Goal: Information Seeking & Learning: Learn about a topic

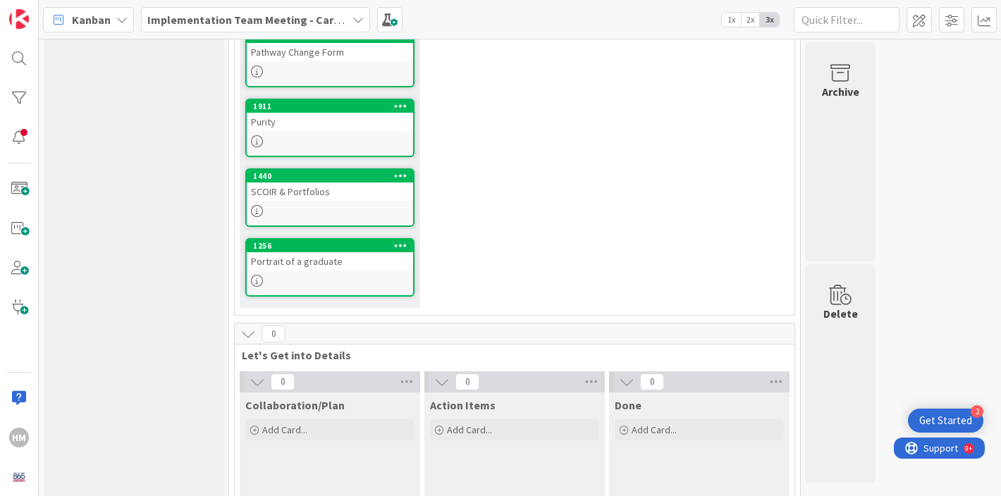
click at [302, 133] on link "1911 Purity" at bounding box center [329, 128] width 169 height 59
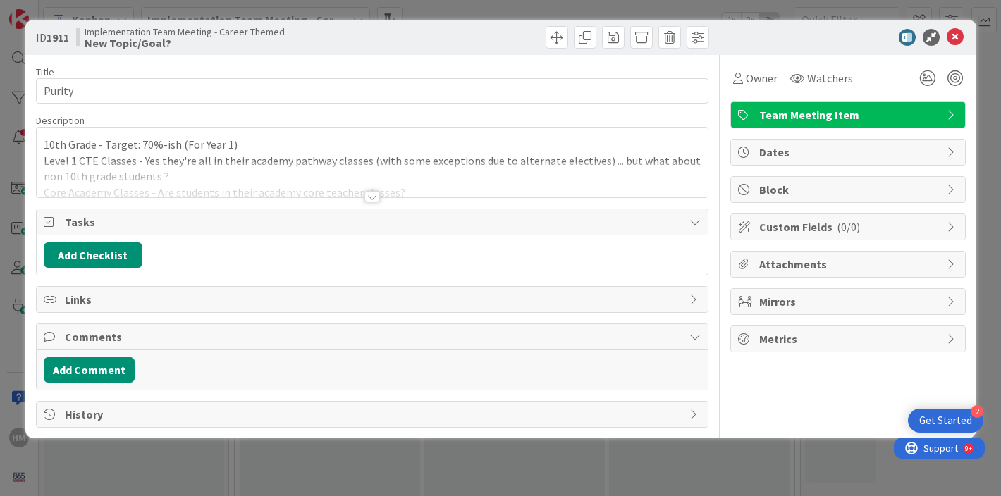
click at [307, 143] on p "10th Grade - Target: 70%-ish (For Year 1)" at bounding box center [372, 145] width 657 height 16
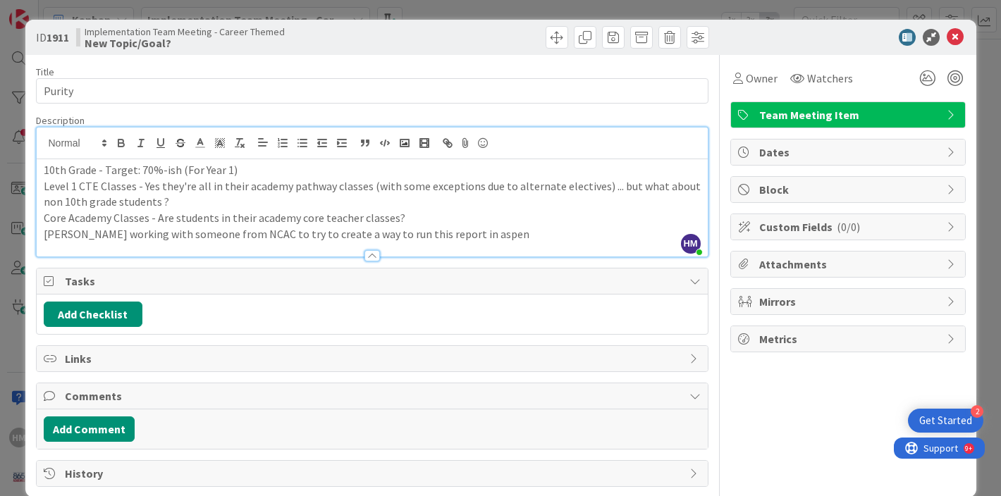
click at [144, 170] on p "10th Grade - Target: 70%-ish (For Year 1)" at bounding box center [372, 170] width 657 height 16
click at [639, 117] on div "Description" at bounding box center [372, 120] width 673 height 13
click at [958, 40] on icon at bounding box center [955, 37] width 17 height 17
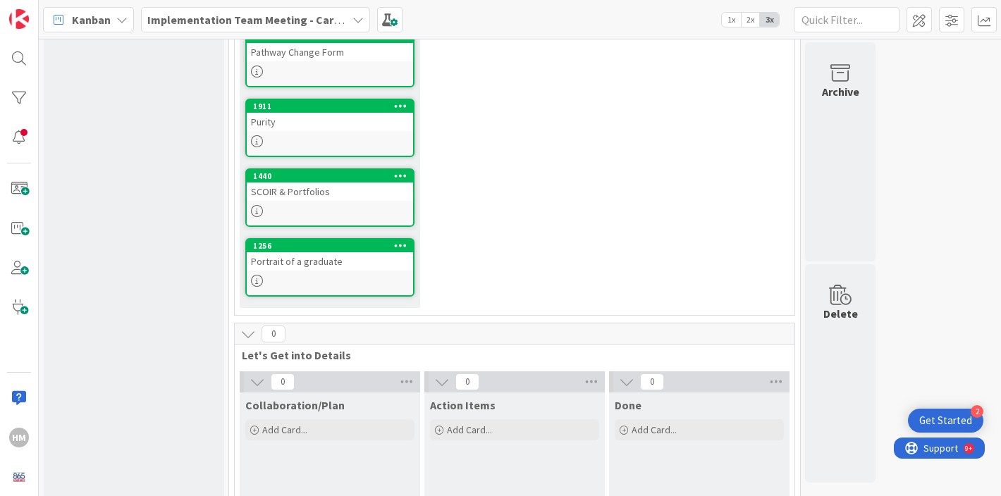
click at [305, 284] on div at bounding box center [330, 281] width 166 height 12
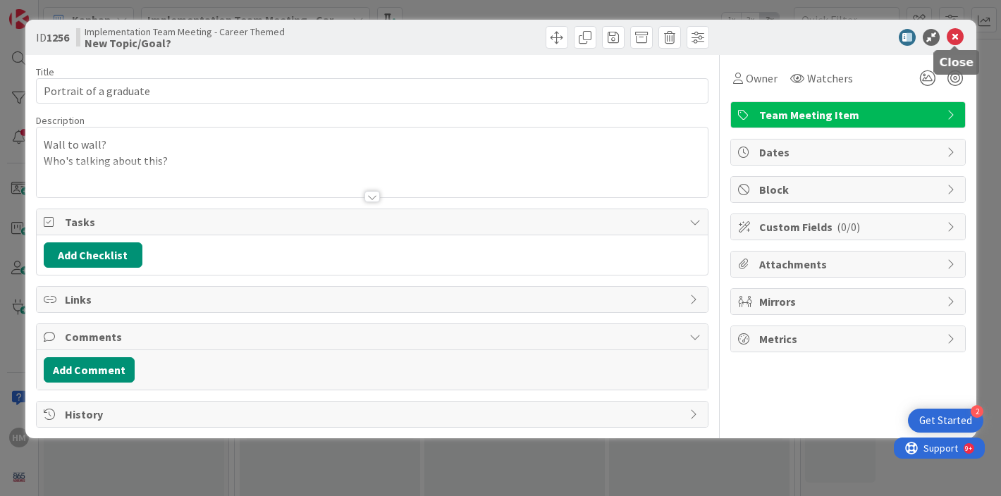
click at [957, 39] on icon at bounding box center [955, 37] width 17 height 17
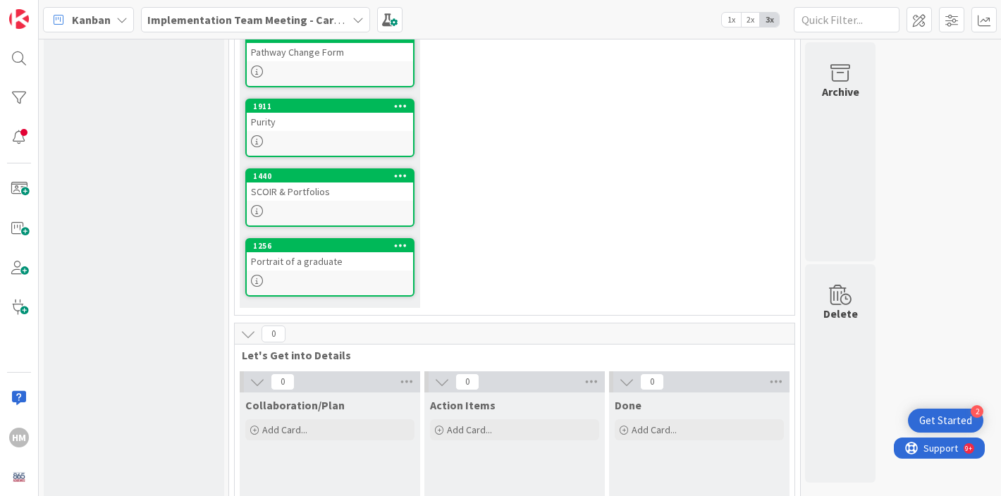
click at [309, 120] on div "Purity" at bounding box center [330, 122] width 166 height 18
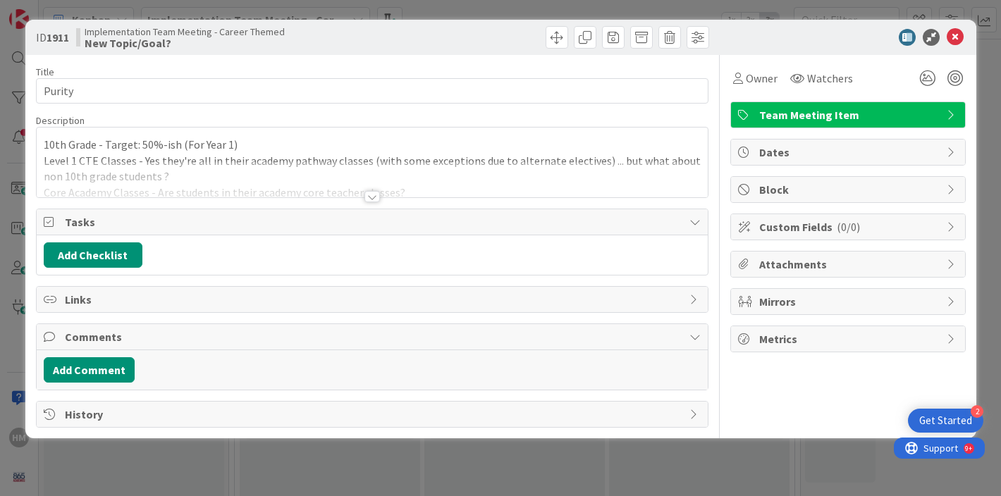
click at [432, 157] on div "10th Grade - Target: 50%-ish (For Year 1) Level 1 CTE Classes - Yes they're all…" at bounding box center [372, 163] width 671 height 70
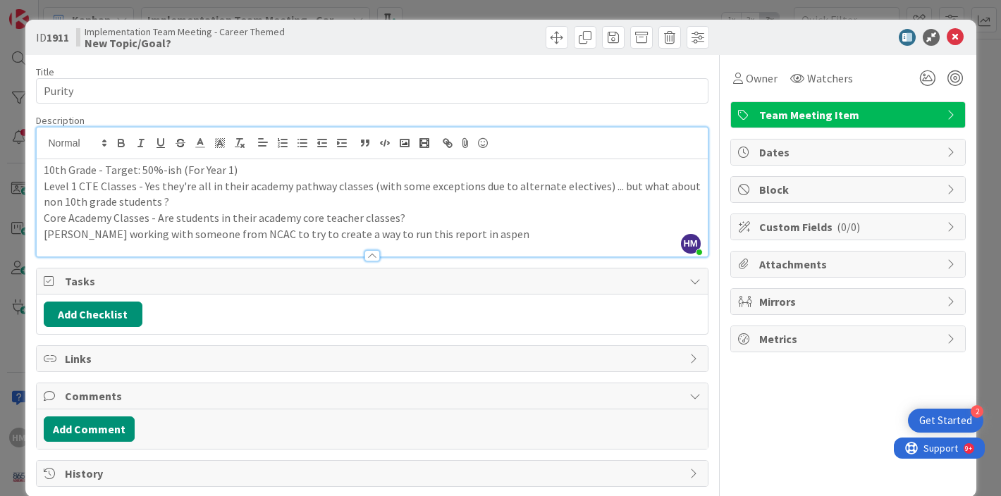
click at [506, 232] on p "[PERSON_NAME] working with someone from NCAC to try to create a way to run this…" at bounding box center [372, 234] width 657 height 16
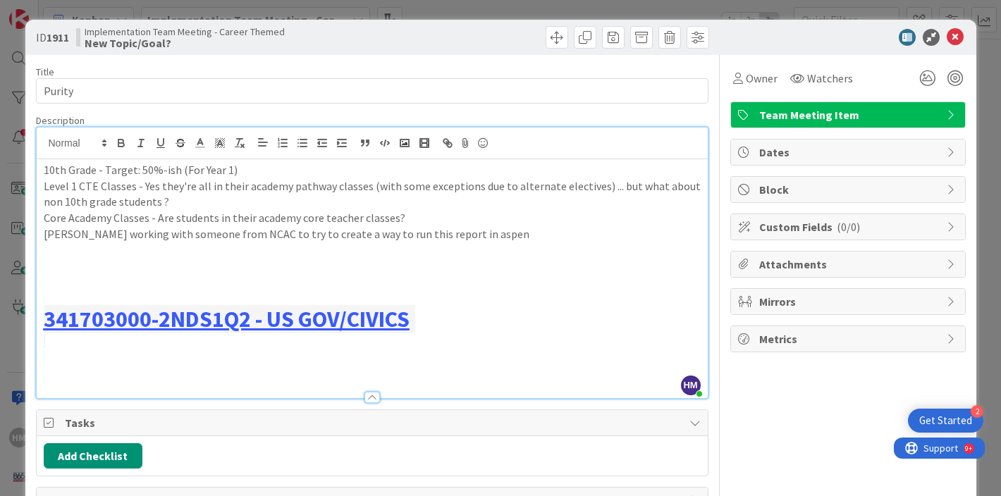
click at [58, 300] on p at bounding box center [372, 298] width 657 height 16
click at [471, 331] on h1 "341703000-2NDS1Q2 - US GOV/CIVICS" at bounding box center [372, 319] width 657 height 27
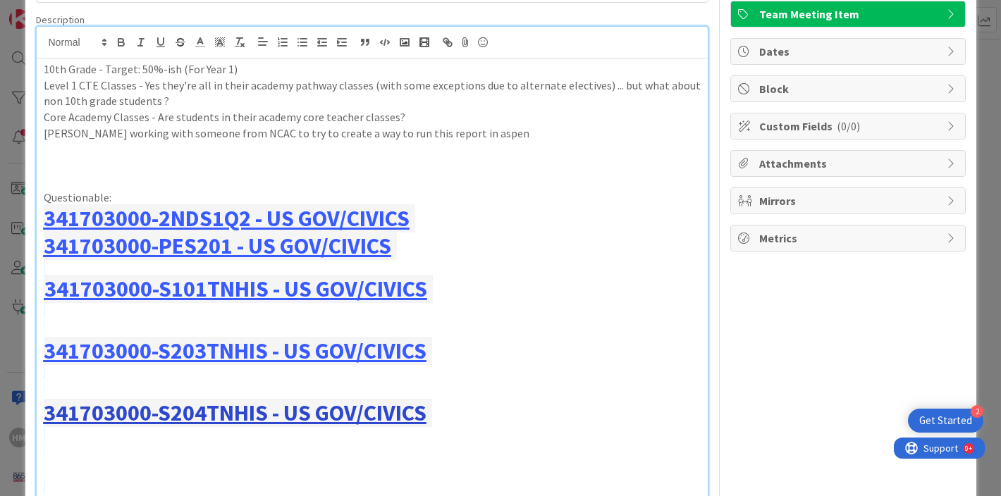
scroll to position [99, 0]
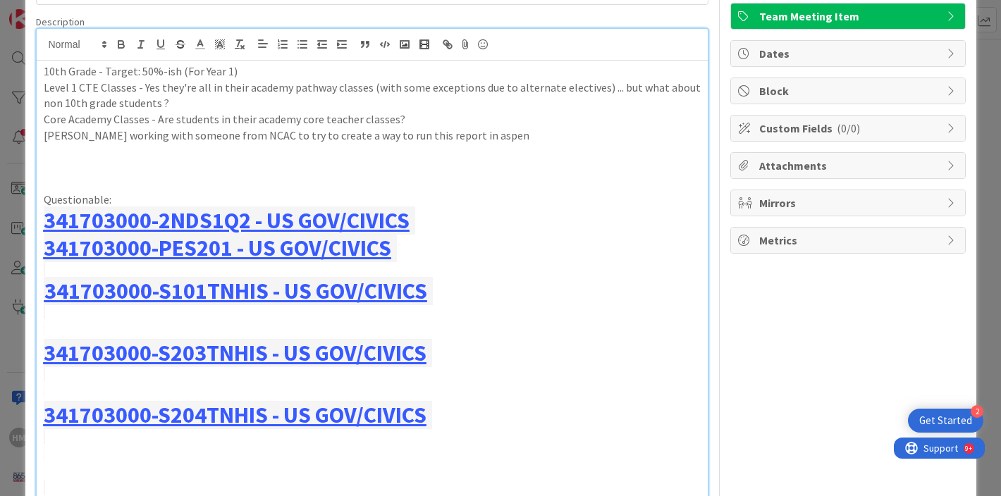
click at [484, 157] on p at bounding box center [372, 152] width 657 height 16
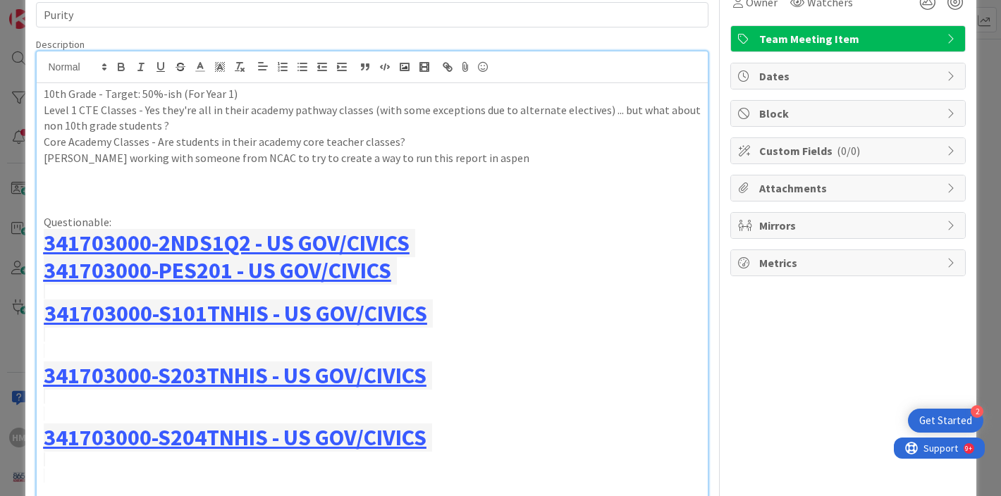
scroll to position [78, 0]
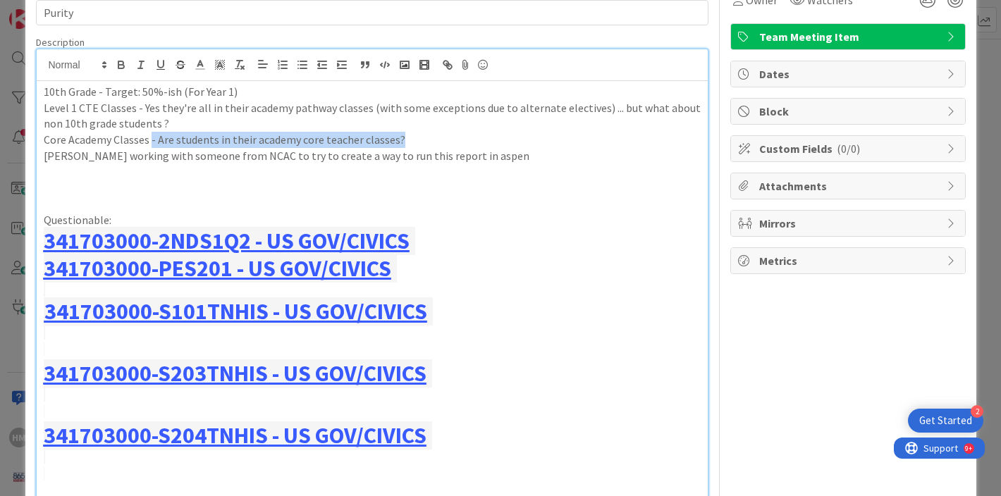
drag, startPoint x: 424, startPoint y: 132, endPoint x: 150, endPoint y: 137, distance: 273.6
click at [150, 137] on p "Core Academy Classes - Are students in their academy core teacher classes?" at bounding box center [372, 140] width 657 height 16
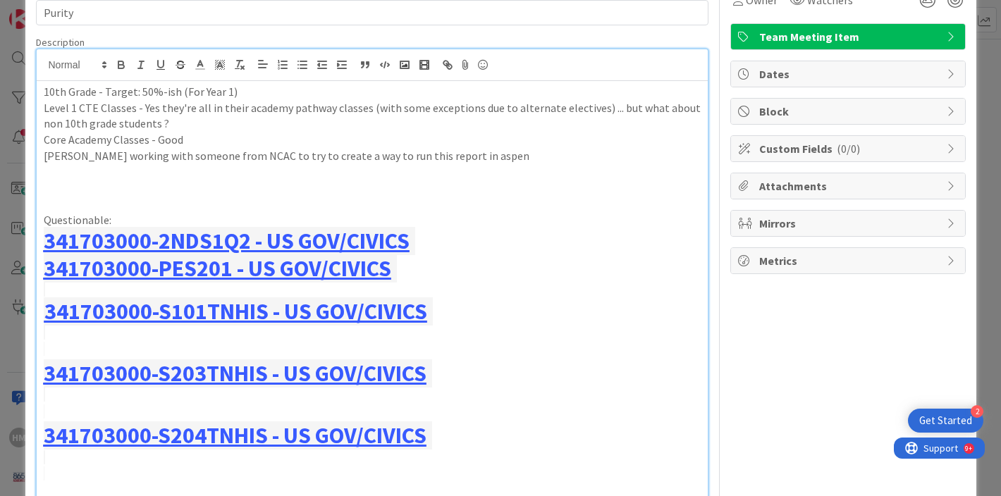
click at [185, 118] on p "Level 1 CTE Classes - Yes they're all in their academy pathway classes (with so…" at bounding box center [372, 116] width 657 height 32
click at [532, 156] on p "[PERSON_NAME] working with someone from NCAC to try to create a way to run this…" at bounding box center [372, 156] width 657 height 16
click at [237, 130] on p "Level 1 CTE Classes - Yes they're all in their academy pathway classes (with so…" at bounding box center [372, 116] width 657 height 32
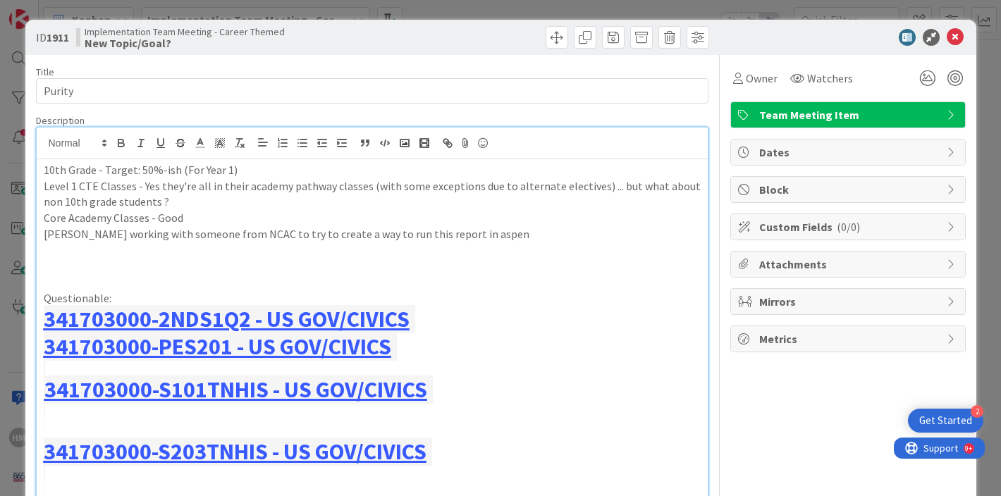
click at [105, 297] on p "Questionable:" at bounding box center [372, 298] width 657 height 16
click at [797, 442] on div "Owner Watchers Team Meeting Item Dates Block Custom Fields ( 0/0 ) Attachments …" at bounding box center [847, 464] width 235 height 819
click at [962, 34] on icon at bounding box center [955, 37] width 17 height 17
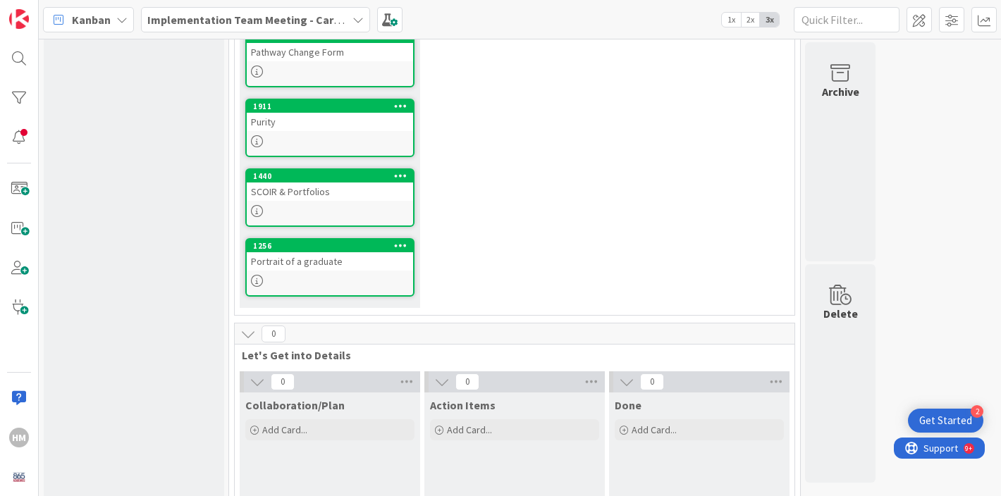
click at [955, 203] on div "0 Backlog Add Card... 8 Implementation Team Meeting Agenda 8 Meeting Basics 8 N…" at bounding box center [520, 83] width 957 height 1043
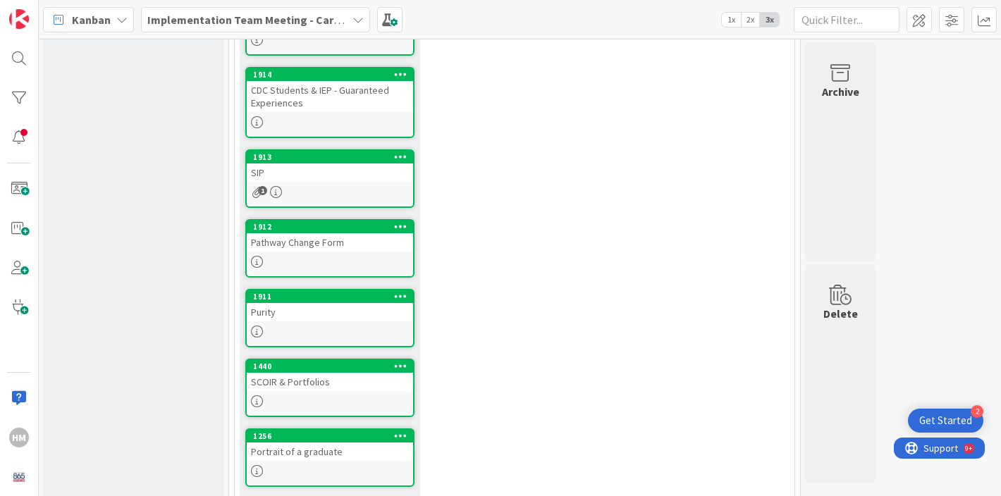
scroll to position [285, 0]
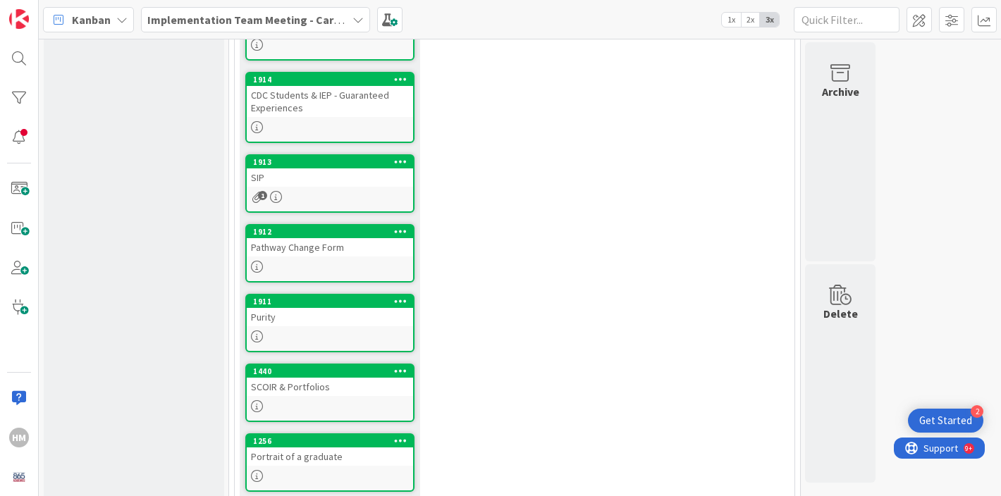
click at [332, 183] on div "SIP" at bounding box center [330, 177] width 166 height 18
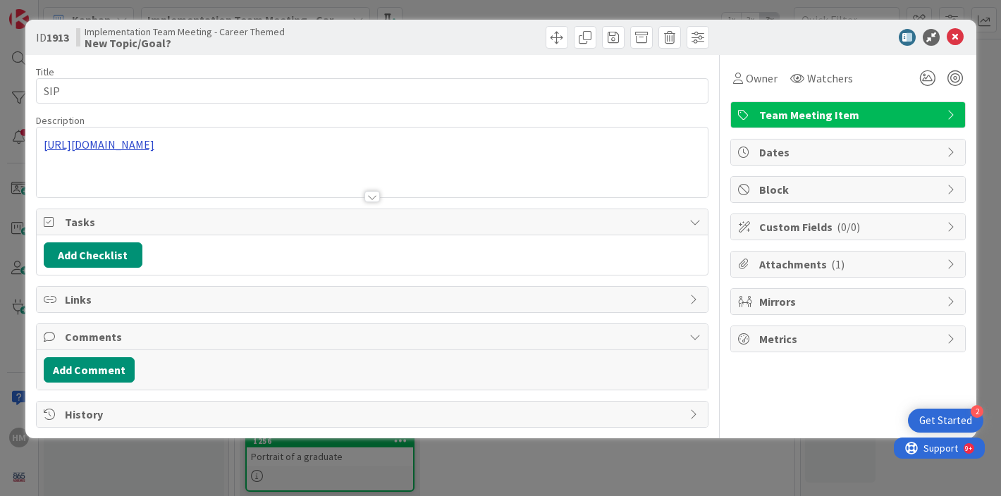
click at [277, 149] on div "[URL][DOMAIN_NAME]" at bounding box center [372, 163] width 671 height 70
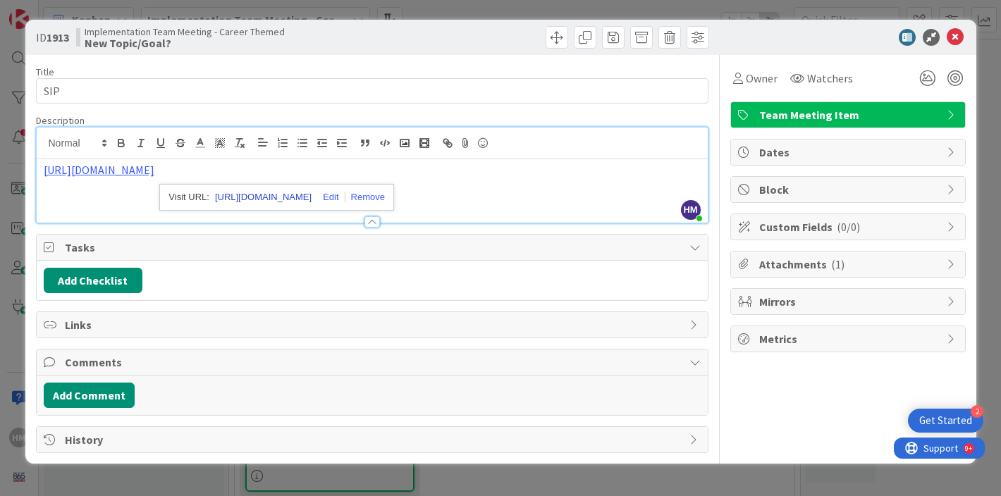
click at [267, 197] on link "[URL][DOMAIN_NAME]" at bounding box center [263, 197] width 97 height 18
click at [955, 39] on icon at bounding box center [955, 37] width 17 height 17
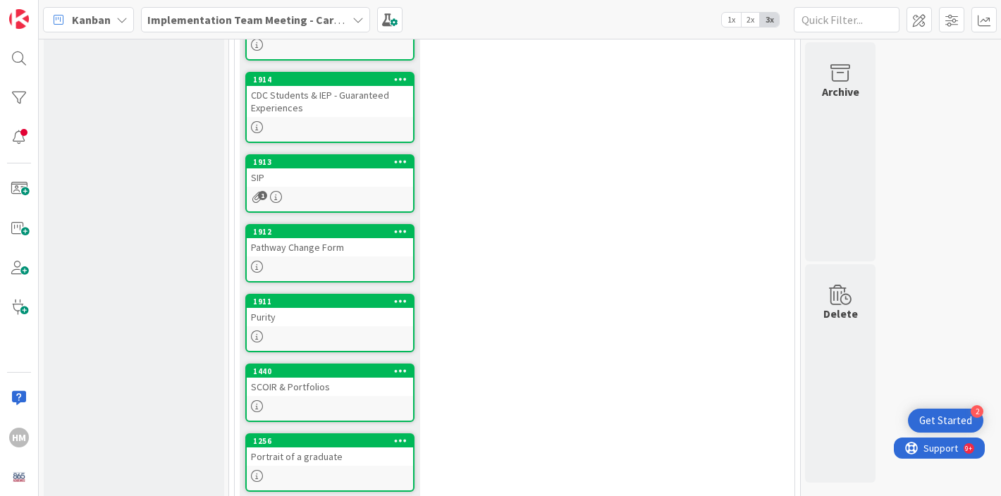
click at [969, 208] on div "0 Backlog Add Card... 8 Implementation Team Meeting Agenda 8 Meeting Basics 8 N…" at bounding box center [520, 278] width 957 height 1043
